Goal: Information Seeking & Learning: Learn about a topic

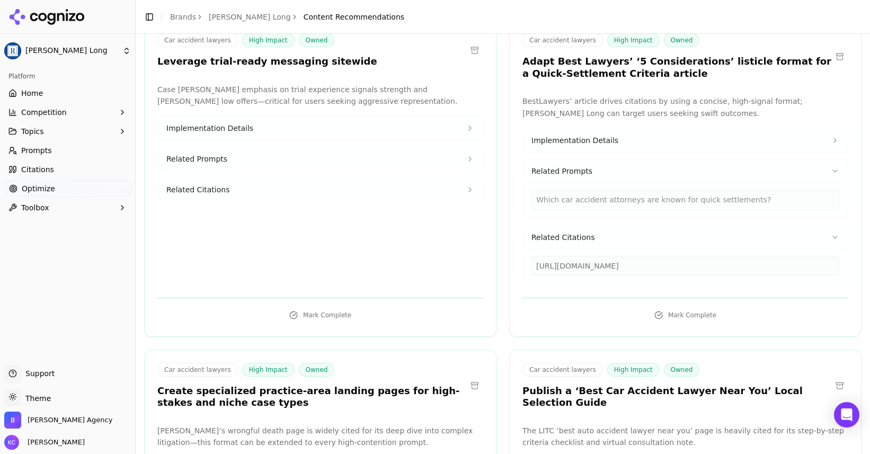
scroll to position [620, 0]
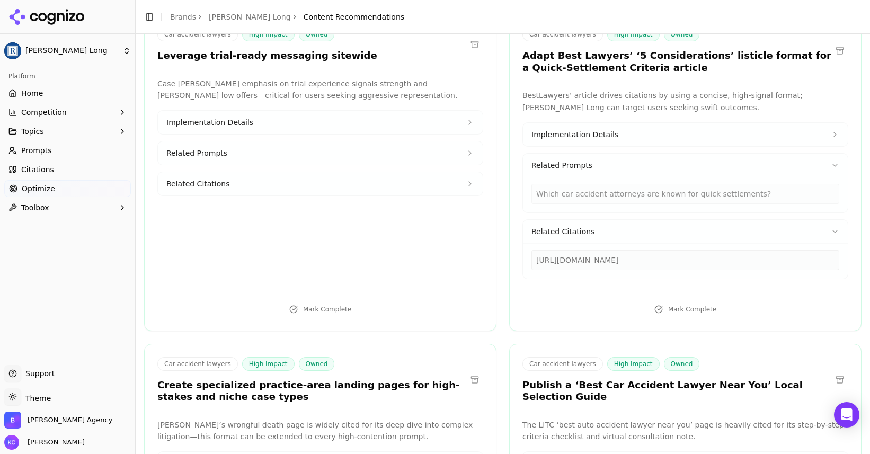
click at [593, 261] on div "[URL][DOMAIN_NAME]" at bounding box center [686, 260] width 308 height 20
drag, startPoint x: 536, startPoint y: 259, endPoint x: 836, endPoint y: 258, distance: 300.0
click at [836, 259] on div "[URL][DOMAIN_NAME]" at bounding box center [686, 260] width 308 height 20
copy div "[URL][DOMAIN_NAME]"
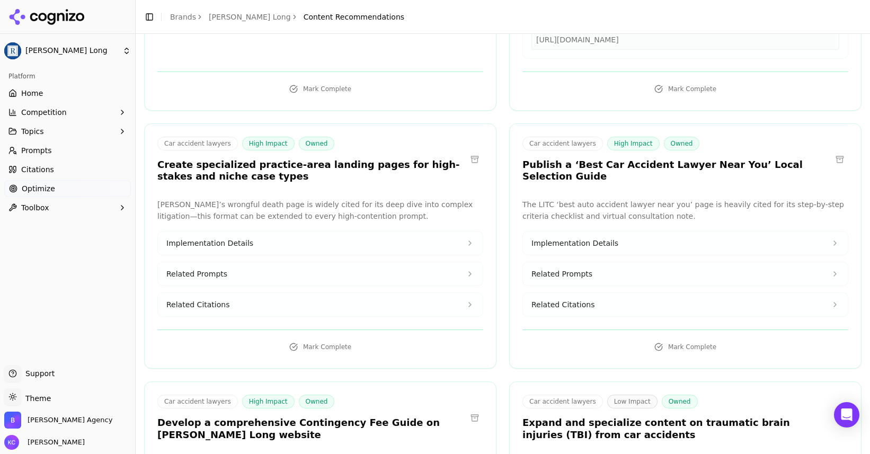
scroll to position [842, 0]
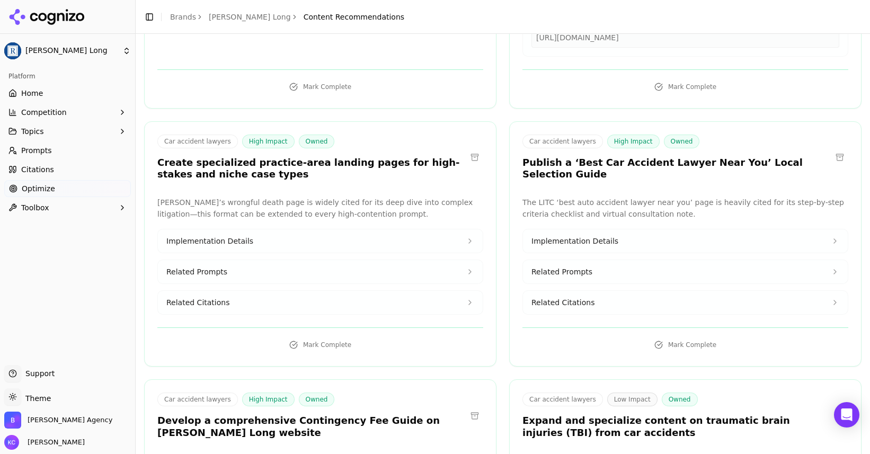
click at [242, 242] on span "Implementation Details" at bounding box center [209, 241] width 87 height 11
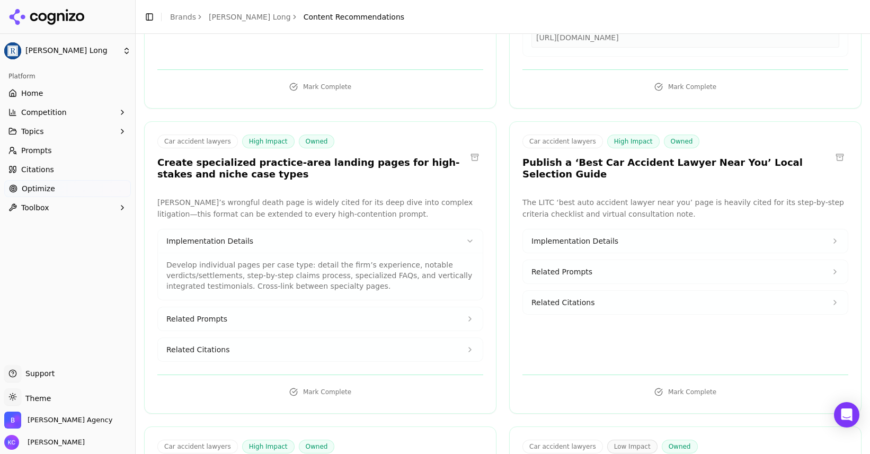
click at [211, 320] on span "Related Prompts" at bounding box center [196, 319] width 61 height 11
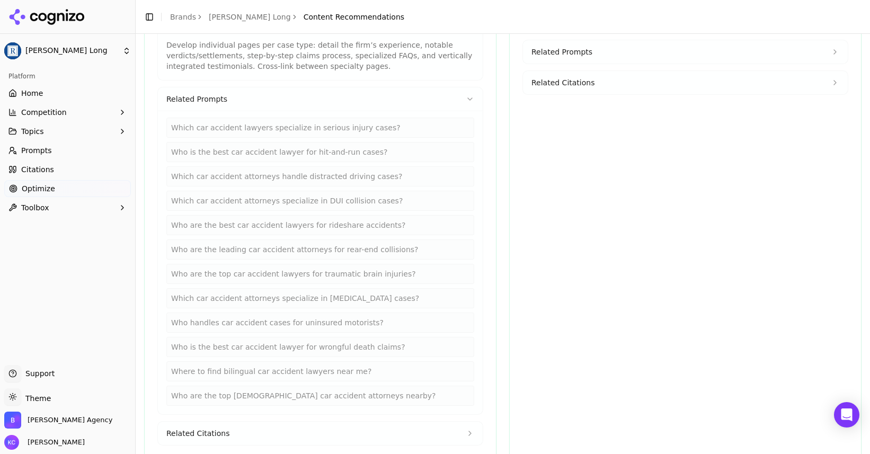
scroll to position [1069, 0]
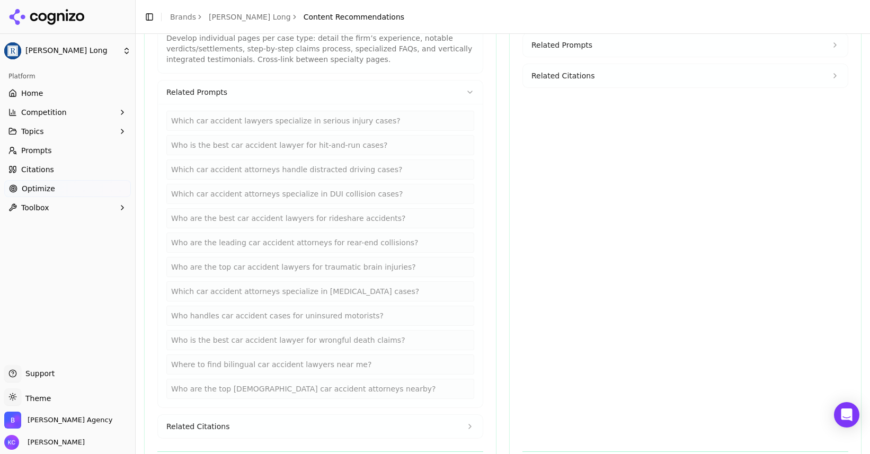
click at [208, 422] on span "Related Citations" at bounding box center [197, 426] width 63 height 11
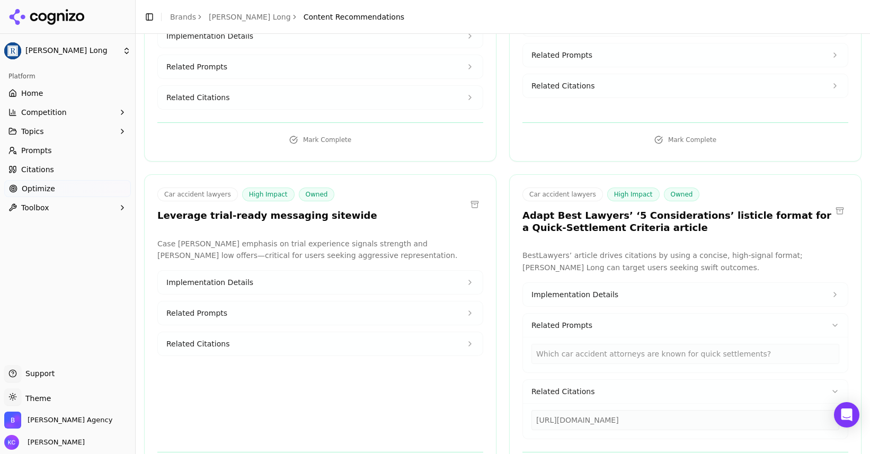
scroll to position [462, 0]
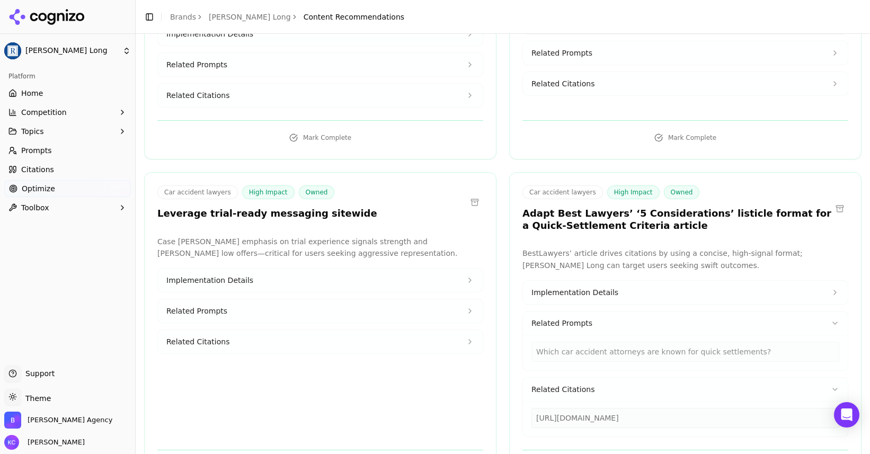
click at [565, 352] on div "Which car accident attorneys are known for quick settlements?" at bounding box center [686, 352] width 308 height 20
drag, startPoint x: 620, startPoint y: 213, endPoint x: 738, endPoint y: 215, distance: 118.7
click at [739, 215] on h3 "Adapt Best Lawyers’ ‘5 Considerations’ listicle format for a Quick-Settlement C…" at bounding box center [677, 220] width 309 height 24
click at [699, 225] on h3 "Adapt Best Lawyers’ ‘5 Considerations’ listicle format for a Quick-Settlement C…" at bounding box center [677, 220] width 309 height 24
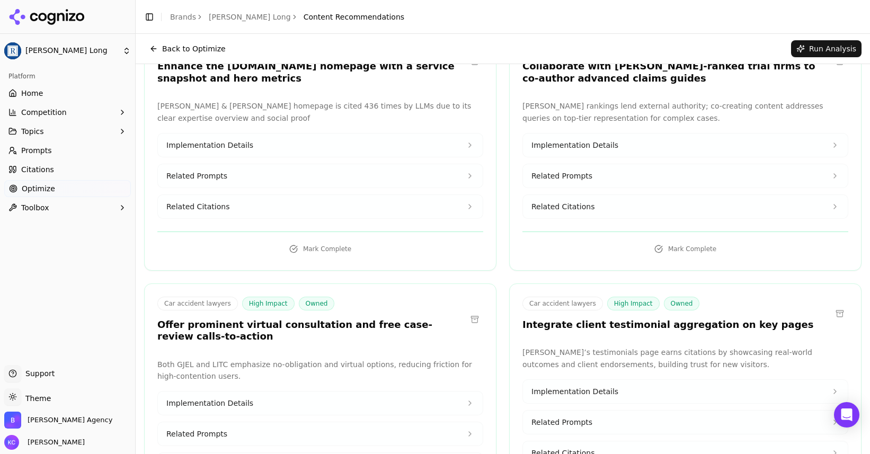
scroll to position [0, 0]
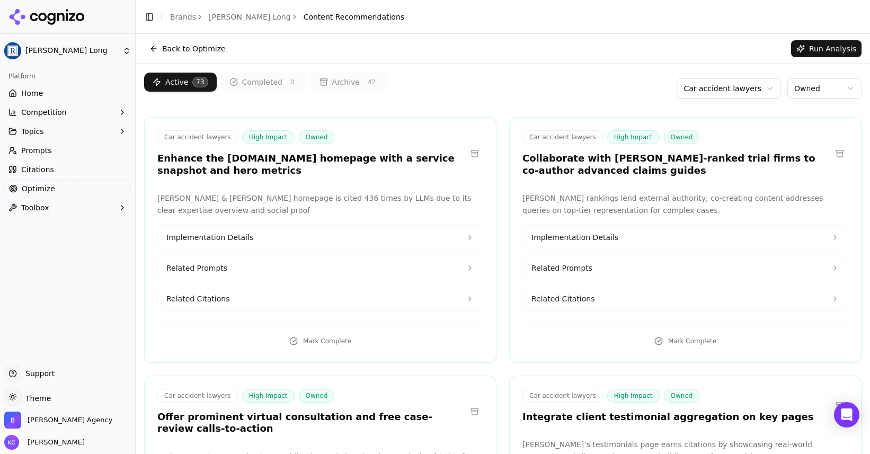
click at [768, 86] on html "[PERSON_NAME] Long Platform Home Competition Topics Prompts Citations Optimize …" at bounding box center [435, 227] width 870 height 454
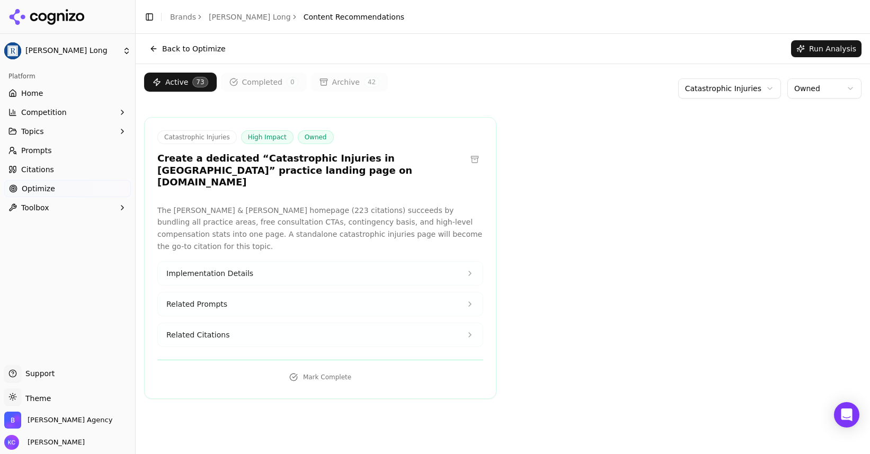
click at [214, 268] on span "Implementation Details" at bounding box center [209, 273] width 87 height 11
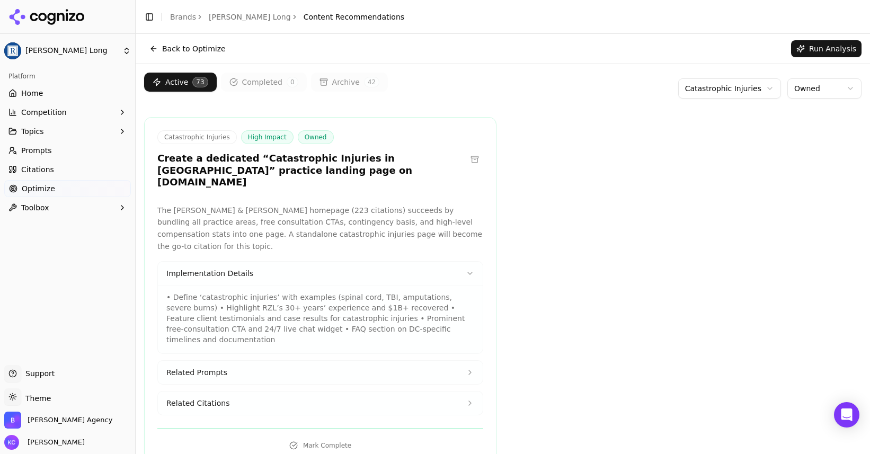
click at [211, 367] on span "Related Prompts" at bounding box center [196, 372] width 61 height 11
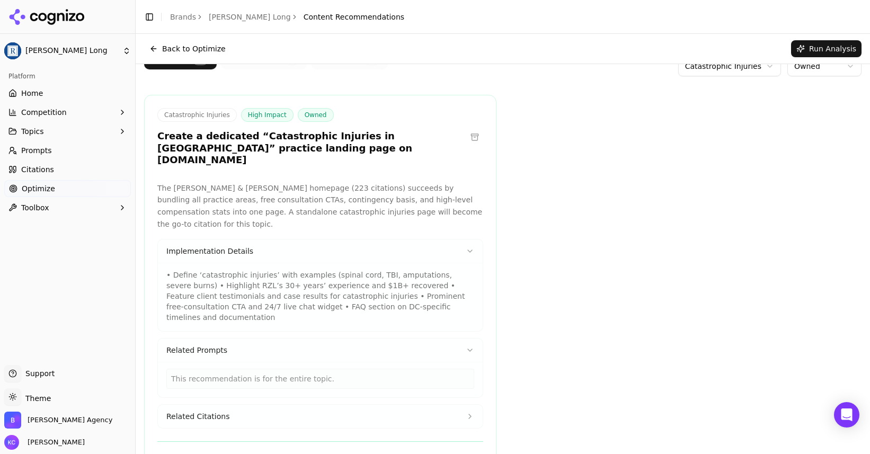
click at [217, 411] on span "Related Citations" at bounding box center [197, 416] width 63 height 11
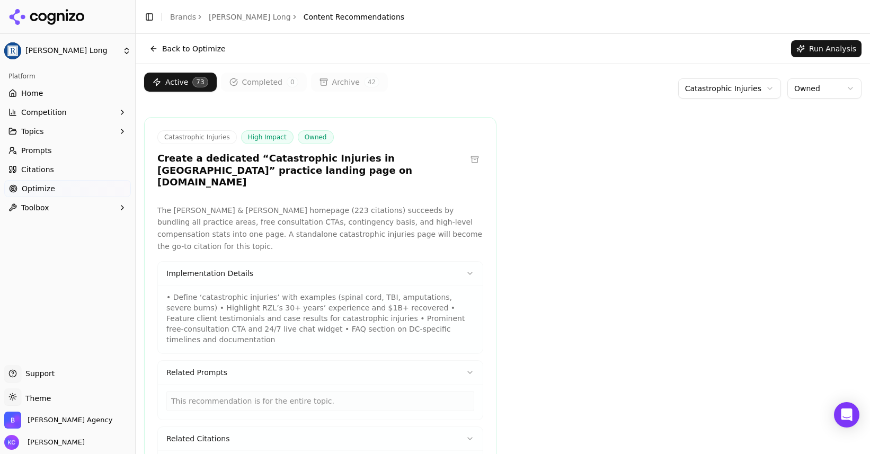
click at [769, 88] on html "[PERSON_NAME] Long Platform Home Competition Topics Prompts Citations Optimize …" at bounding box center [435, 227] width 870 height 454
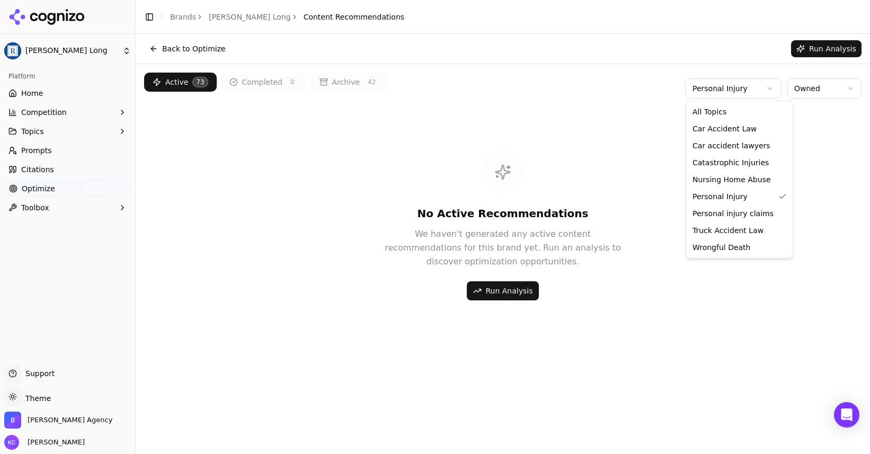
click at [769, 89] on html "[PERSON_NAME] Long Platform Home Competition Topics Prompts Citations Optimize …" at bounding box center [435, 227] width 870 height 454
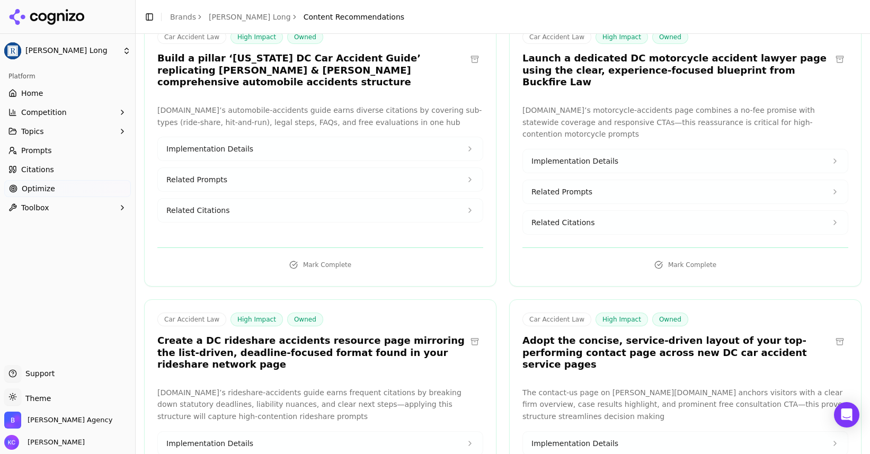
scroll to position [374, 0]
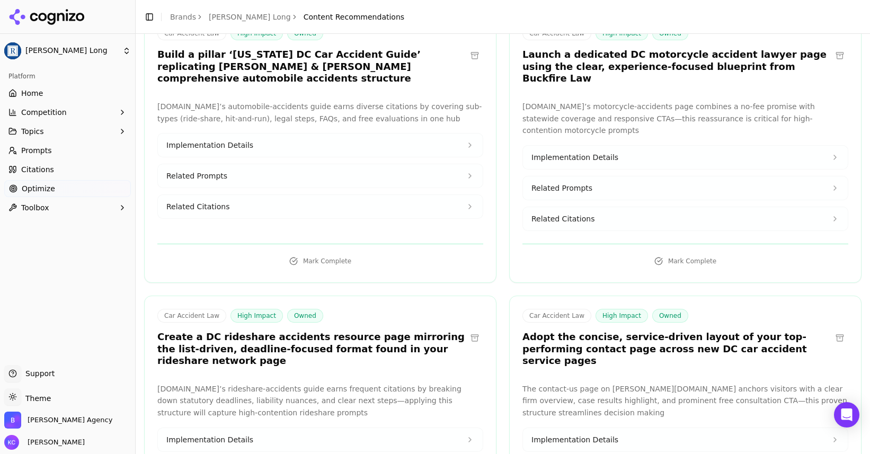
click at [213, 201] on span "Related Citations" at bounding box center [197, 206] width 63 height 11
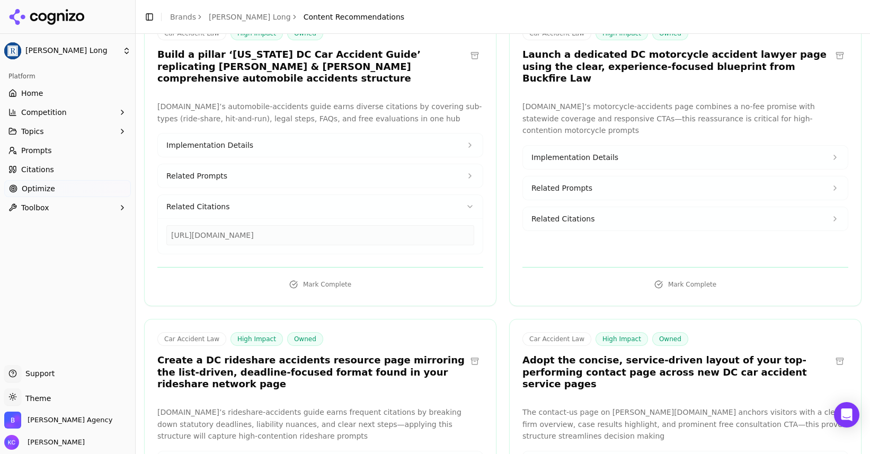
click at [208, 171] on span "Related Prompts" at bounding box center [196, 176] width 61 height 11
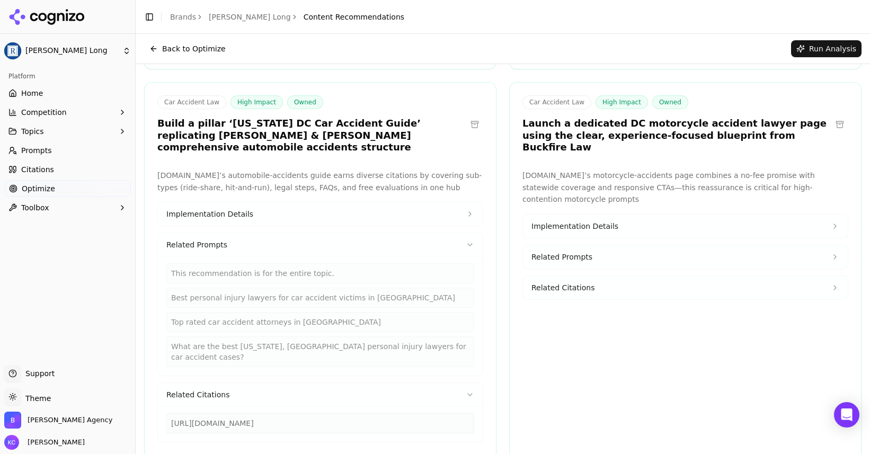
scroll to position [304, 0]
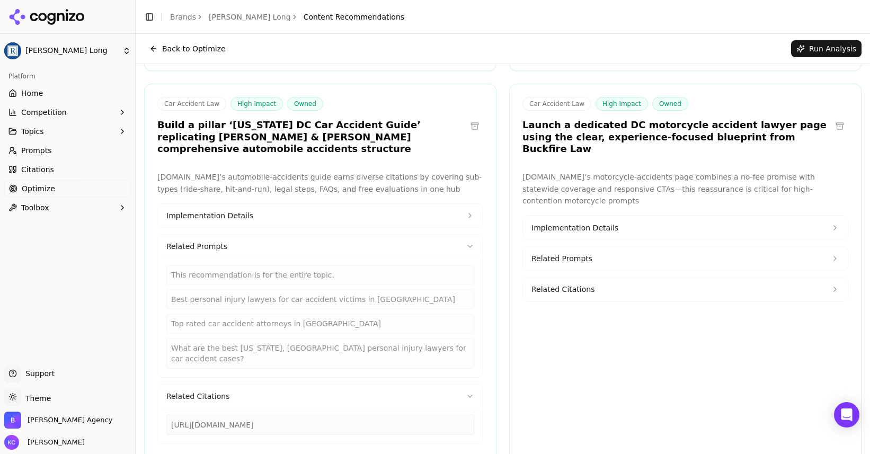
click at [582, 216] on button "Implementation Details" at bounding box center [685, 227] width 325 height 23
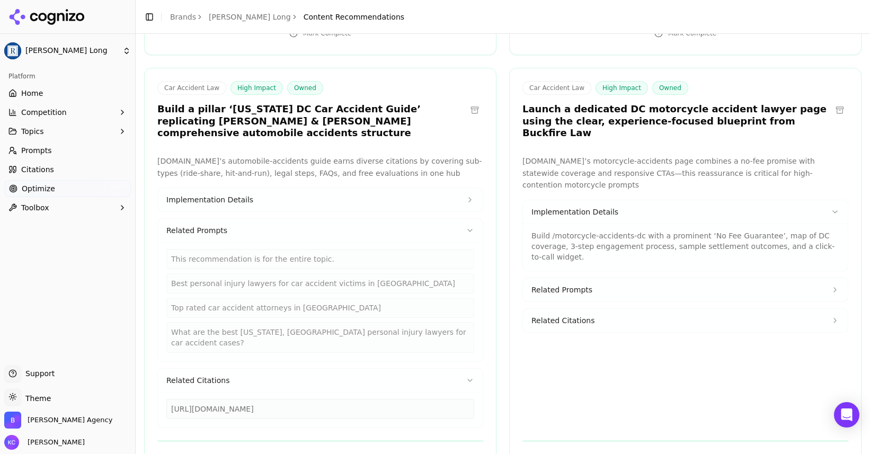
scroll to position [329, 0]
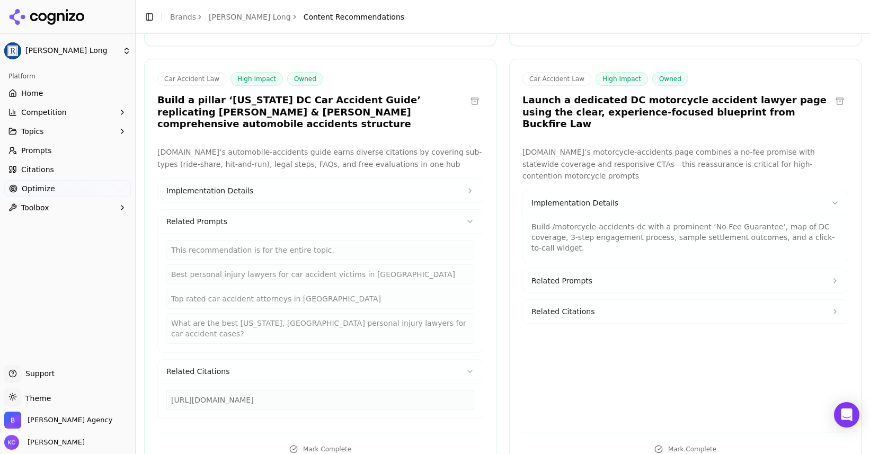
click at [588, 276] on span "Related Prompts" at bounding box center [562, 281] width 61 height 11
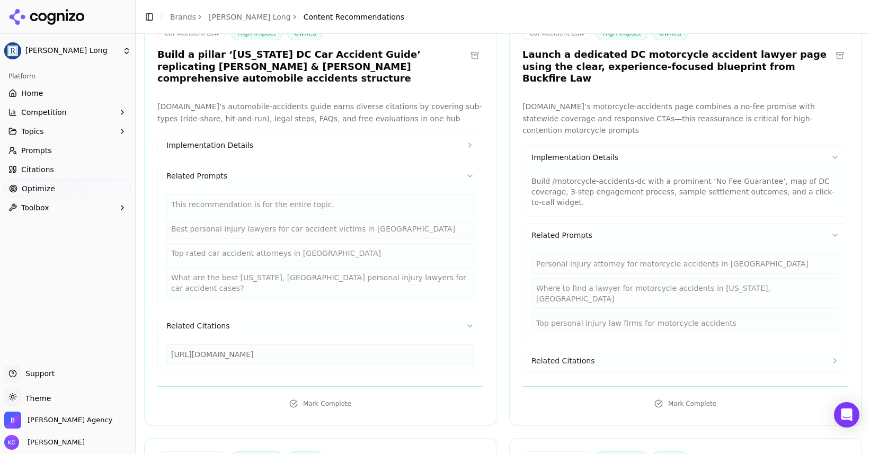
scroll to position [377, 0]
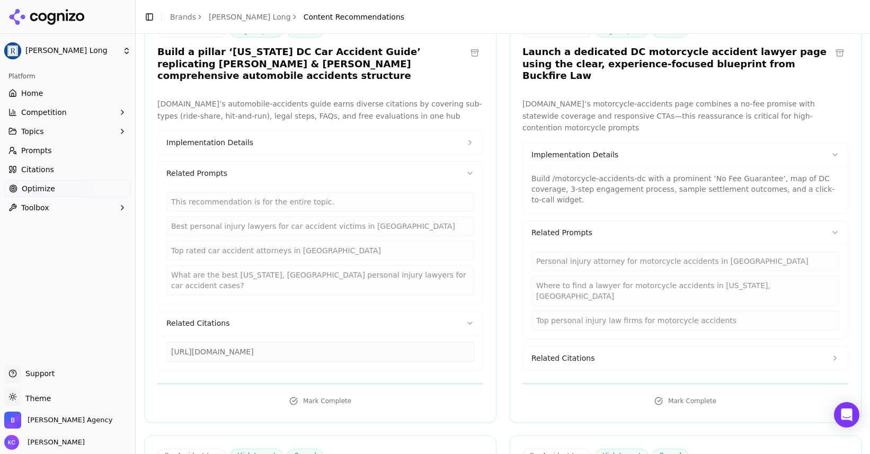
click at [579, 353] on span "Related Citations" at bounding box center [563, 358] width 63 height 11
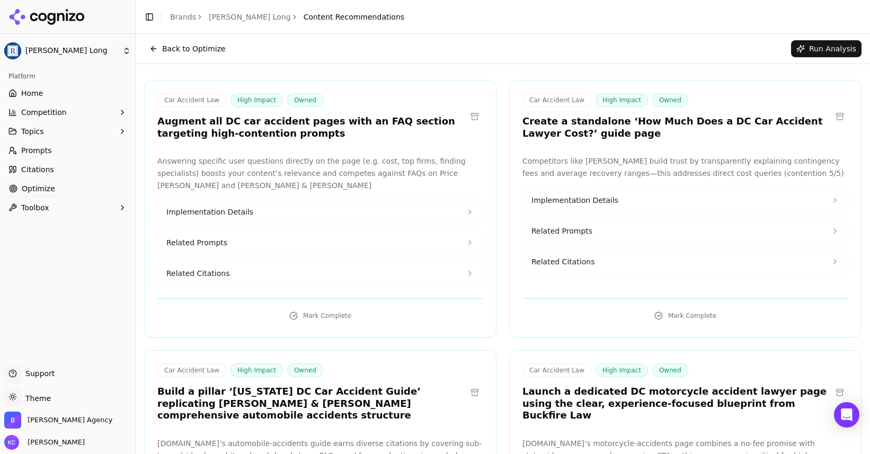
scroll to position [0, 0]
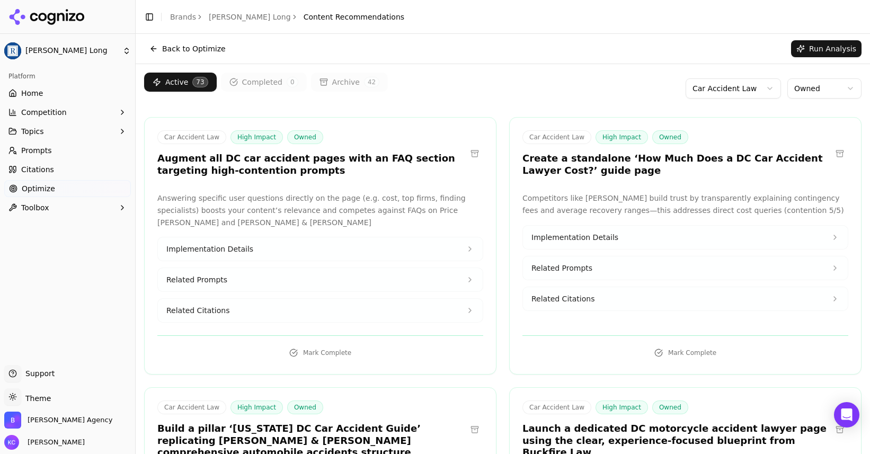
click at [748, 87] on html "[PERSON_NAME] Long Platform Home Competition Topics Prompts Citations Optimize …" at bounding box center [435, 227] width 870 height 454
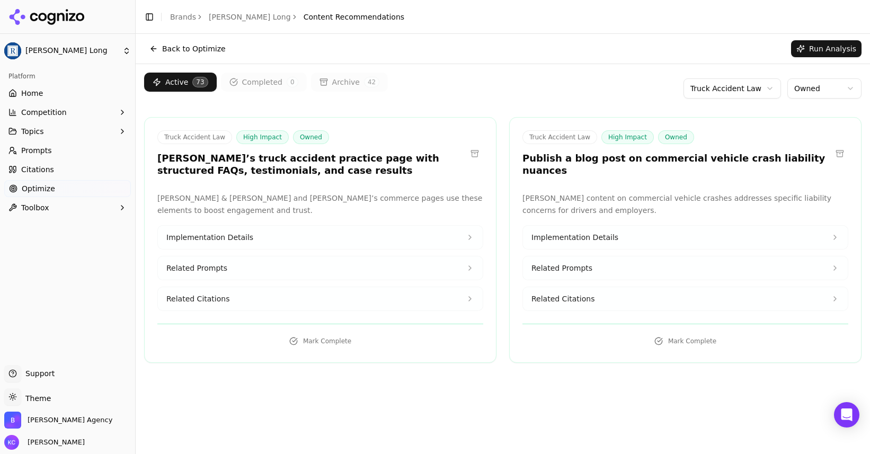
click at [568, 232] on span "Implementation Details" at bounding box center [575, 237] width 87 height 11
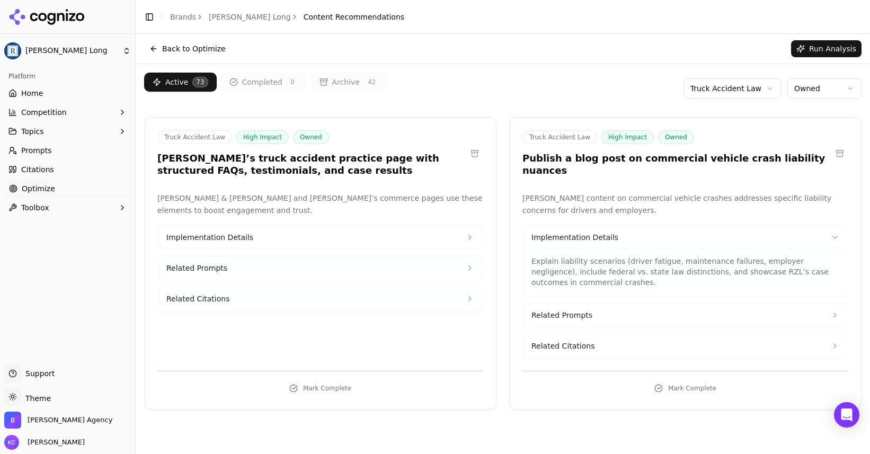
click at [579, 341] on span "Related Citations" at bounding box center [563, 346] width 63 height 11
click at [567, 310] on span "Related Prompts" at bounding box center [562, 315] width 61 height 11
